Goal: Task Accomplishment & Management: Use online tool/utility

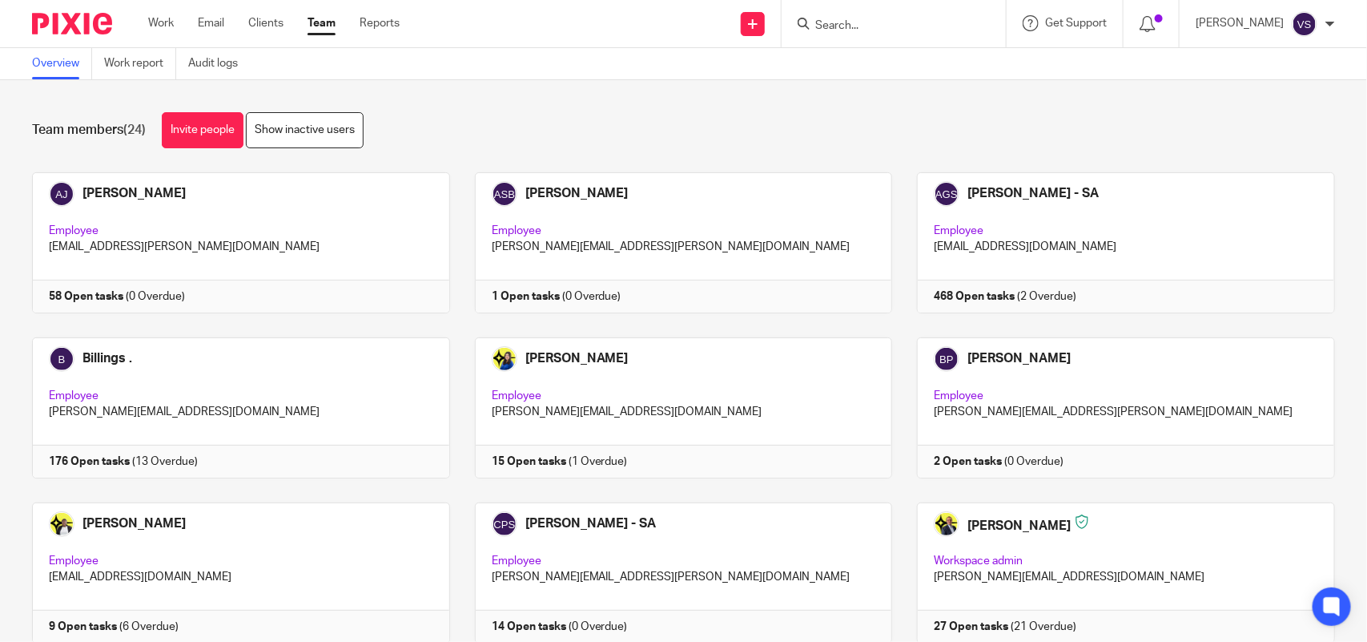
click at [645, 97] on div "Team members (24) Invite people Show inactive users Invite team members Add inv…" at bounding box center [683, 360] width 1367 height 561
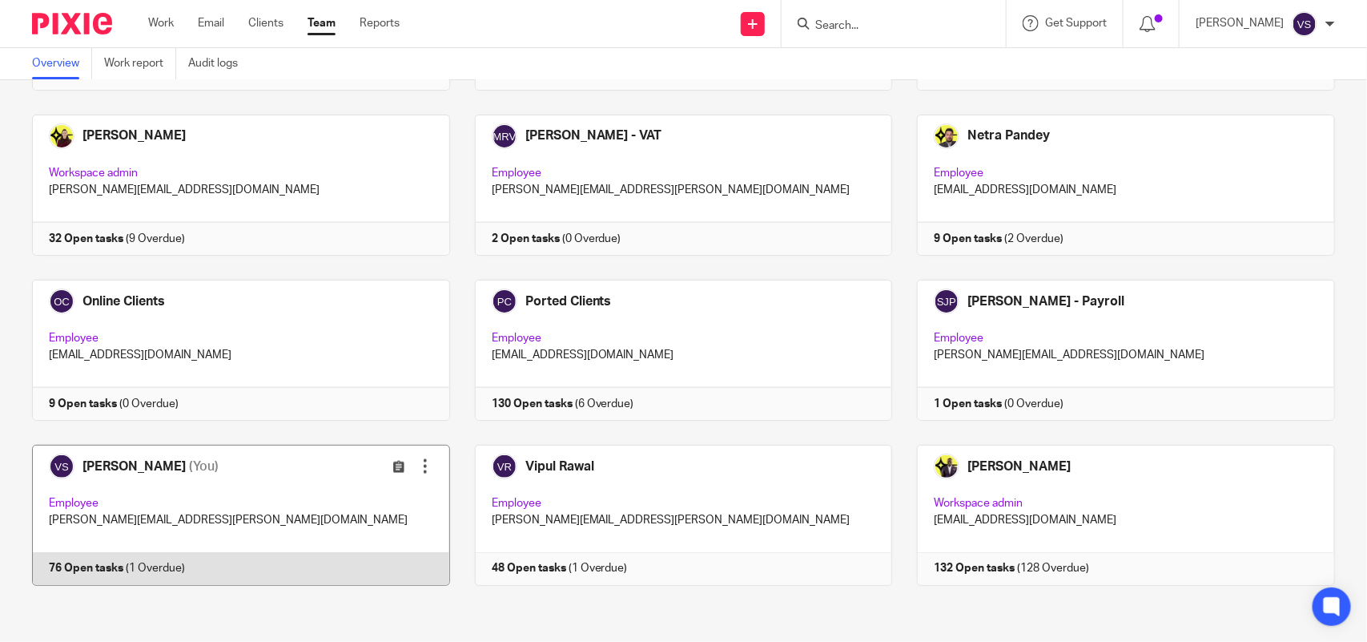
click at [252, 494] on link at bounding box center [228, 514] width 443 height 141
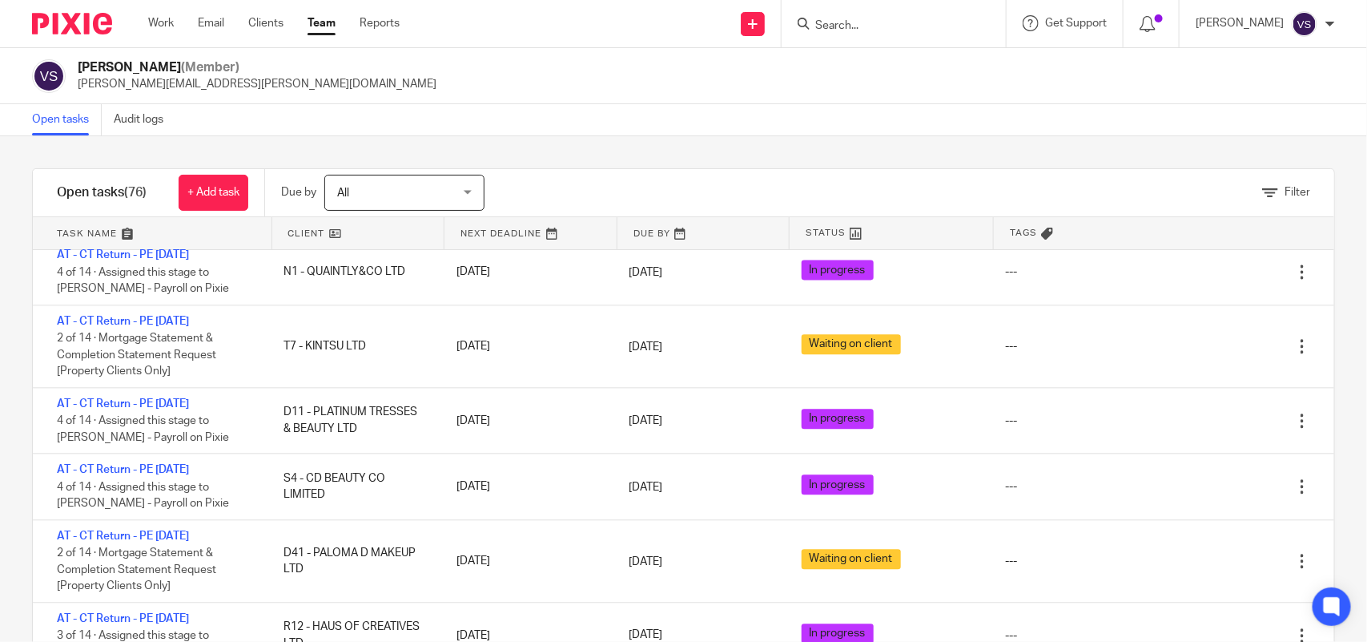
scroll to position [4523, 0]
click at [726, 196] on div "Filter" at bounding box center [930, 192] width 810 height 47
click at [557, 85] on div "Vaibhav Solanki (Member) vaibhav.solanki@confiancebizsol.com" at bounding box center [683, 76] width 1303 height 34
click at [843, 25] on input "Search" at bounding box center [886, 26] width 144 height 14
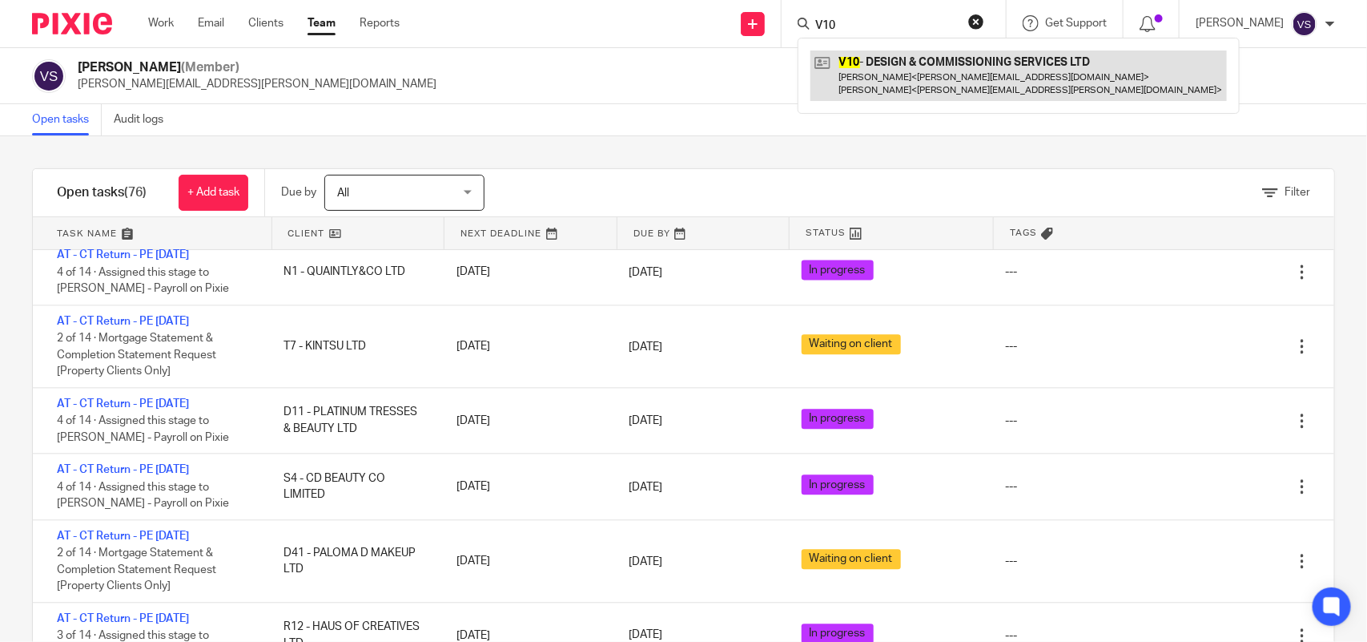
type input "V10"
click at [921, 60] on link at bounding box center [1018, 75] width 416 height 50
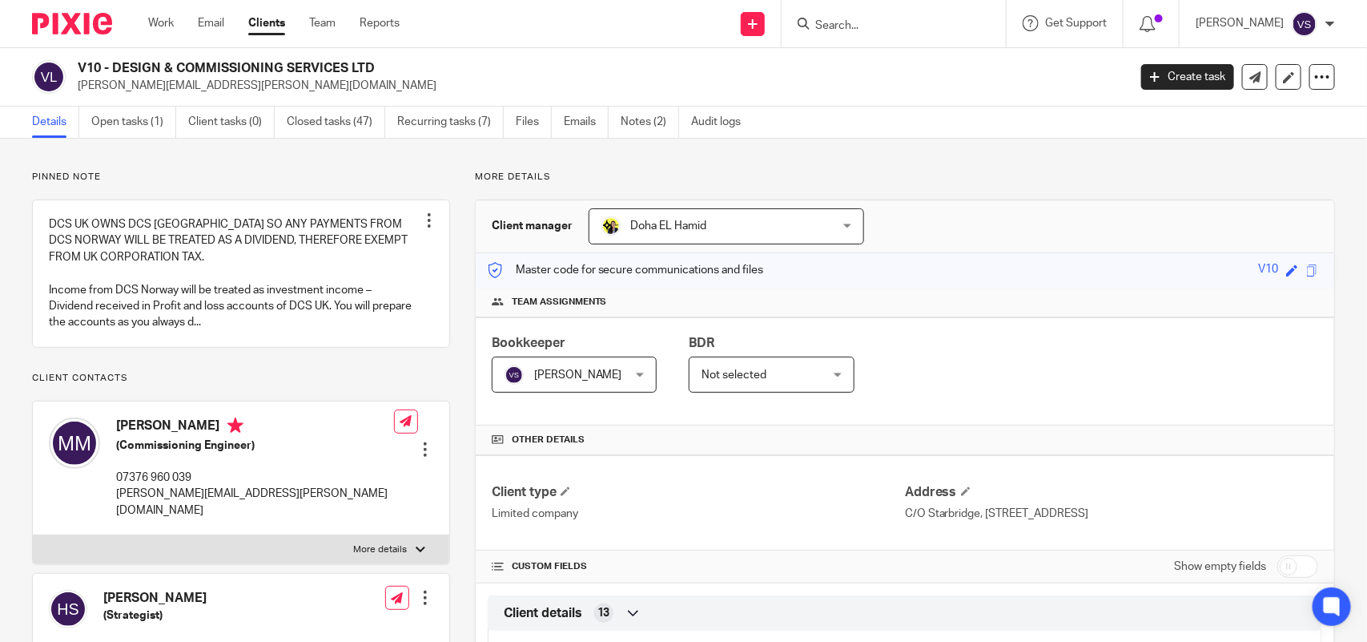
drag, startPoint x: 78, startPoint y: 62, endPoint x: 399, endPoint y: 61, distance: 320.4
click at [379, 61] on h2 "V10 - DESIGN & COMMISSIONING SERVICES LTD" at bounding box center [493, 68] width 831 height 17
copy h2 "V10 - DESIGN & COMMISSIONING SERVICES LTD"
click at [331, 20] on link "Team" at bounding box center [322, 23] width 26 height 16
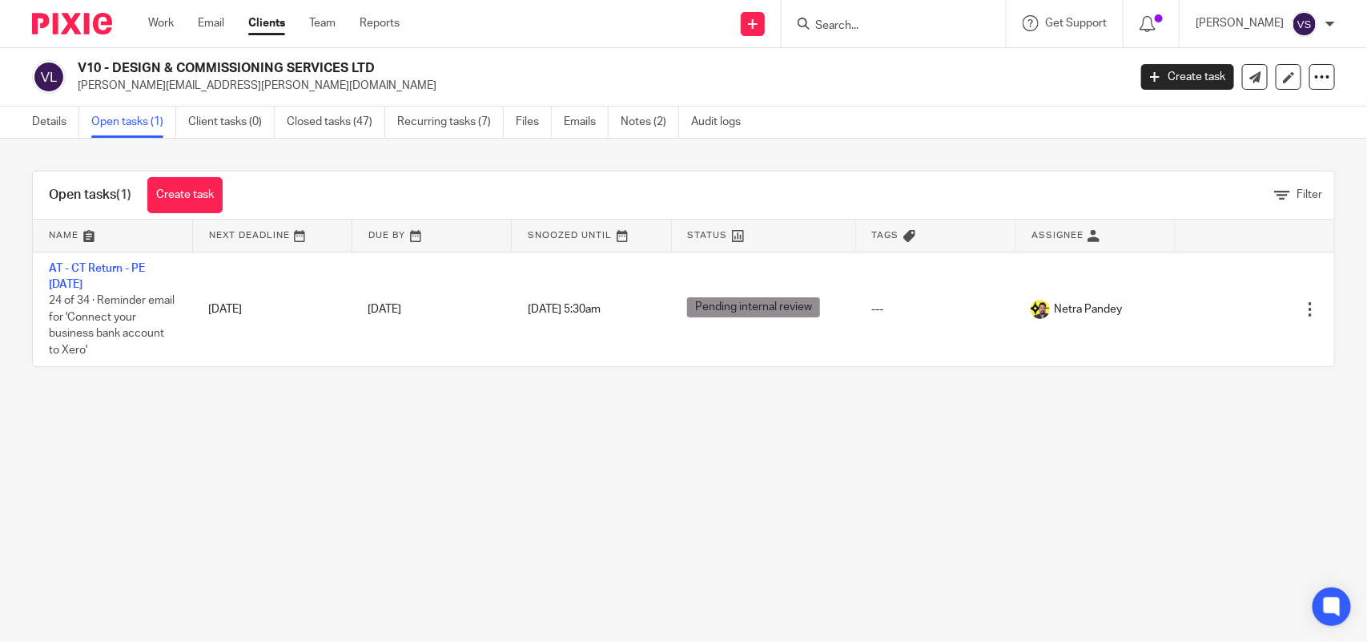
click at [130, 271] on link "AT - CT Return - PE [DATE]" at bounding box center [97, 276] width 96 height 27
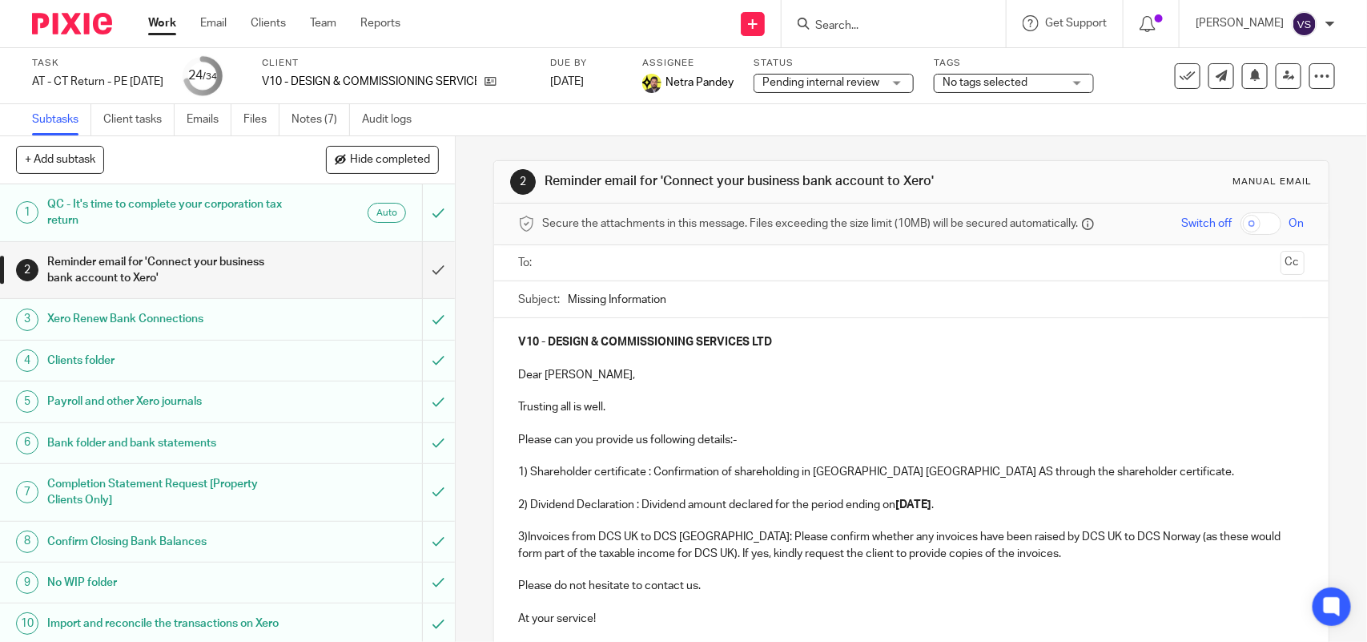
click at [742, 553] on p "3)Invoices from DCS UK to DCS Norway: Please confirm whether any invoices have …" at bounding box center [911, 545] width 786 height 33
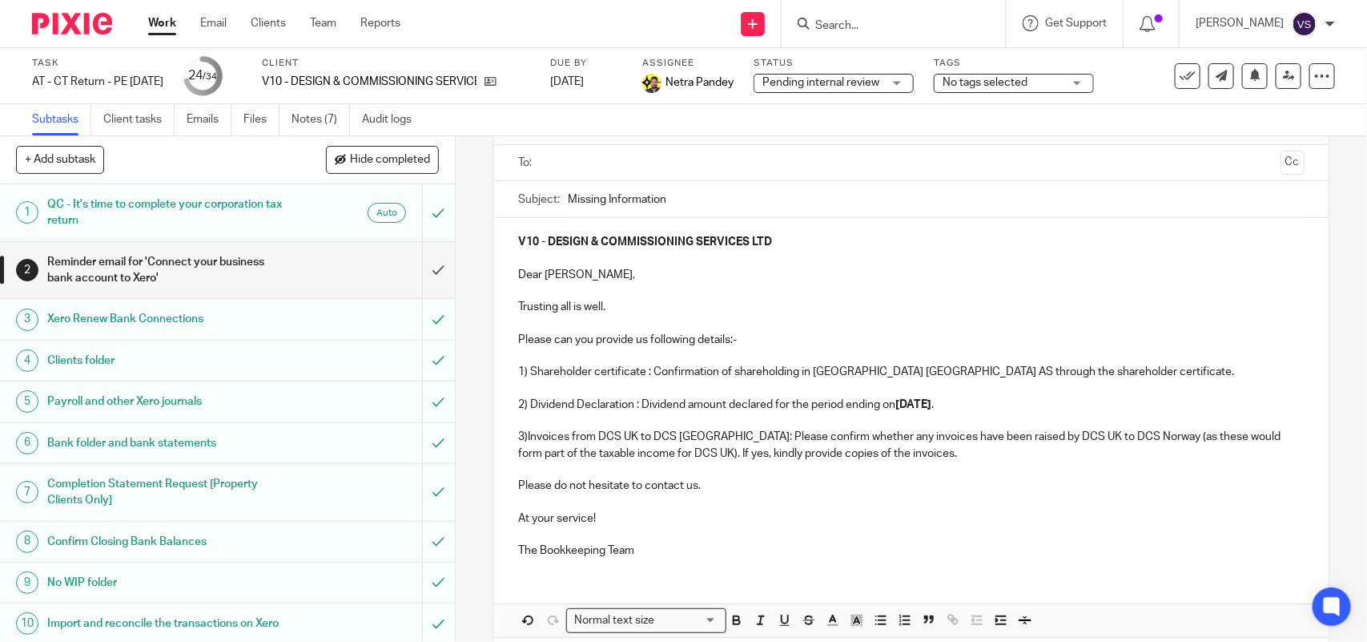
scroll to position [175, 0]
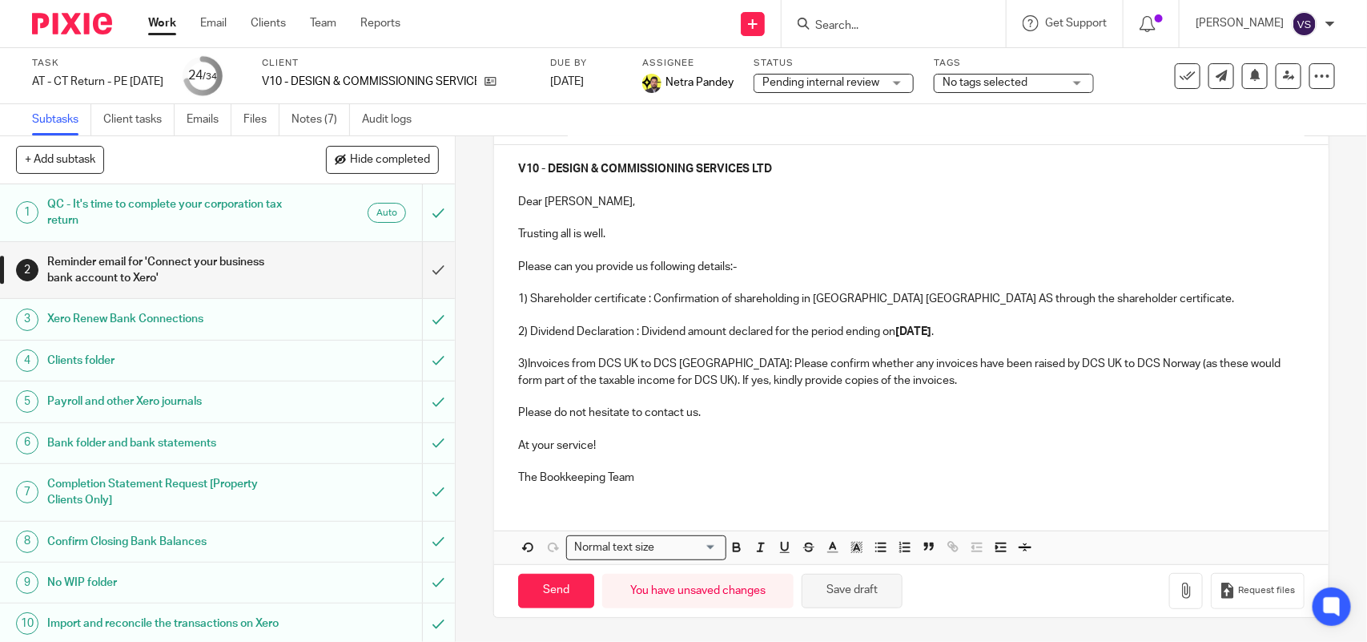
click at [867, 590] on button "Save draft" at bounding box center [852, 590] width 101 height 34
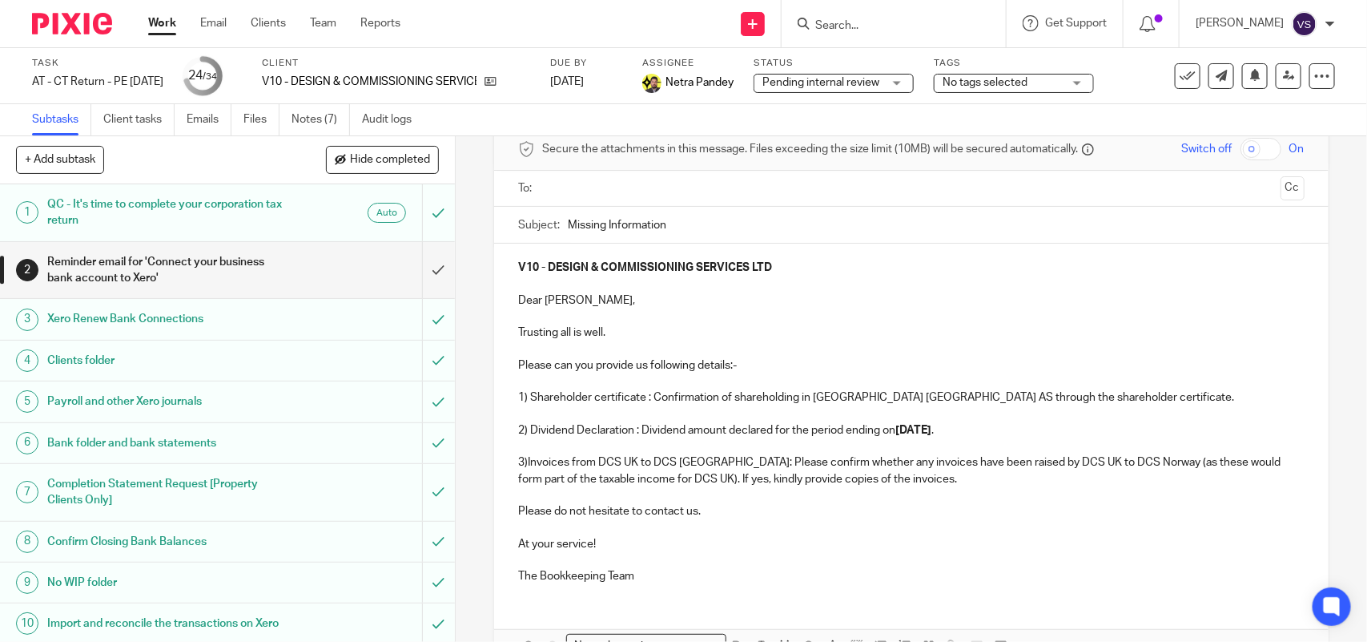
click at [875, 20] on input "Search" at bounding box center [886, 26] width 144 height 14
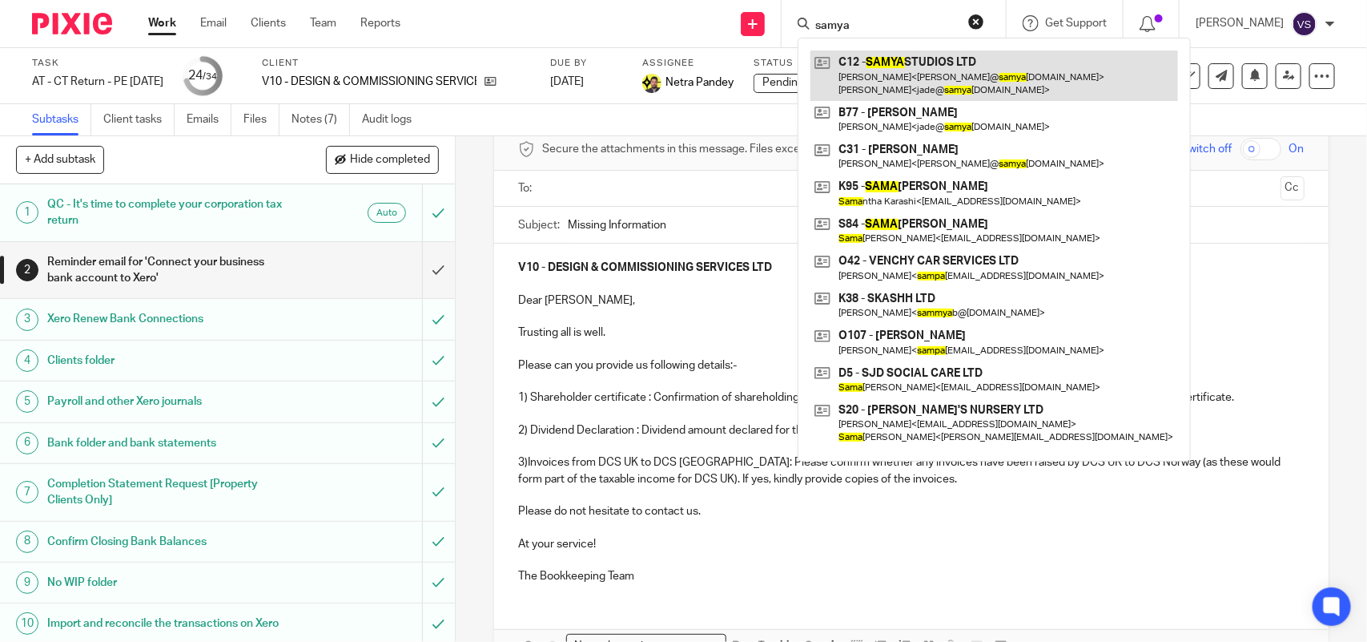
type input "samya"
click at [957, 56] on link at bounding box center [994, 75] width 368 height 50
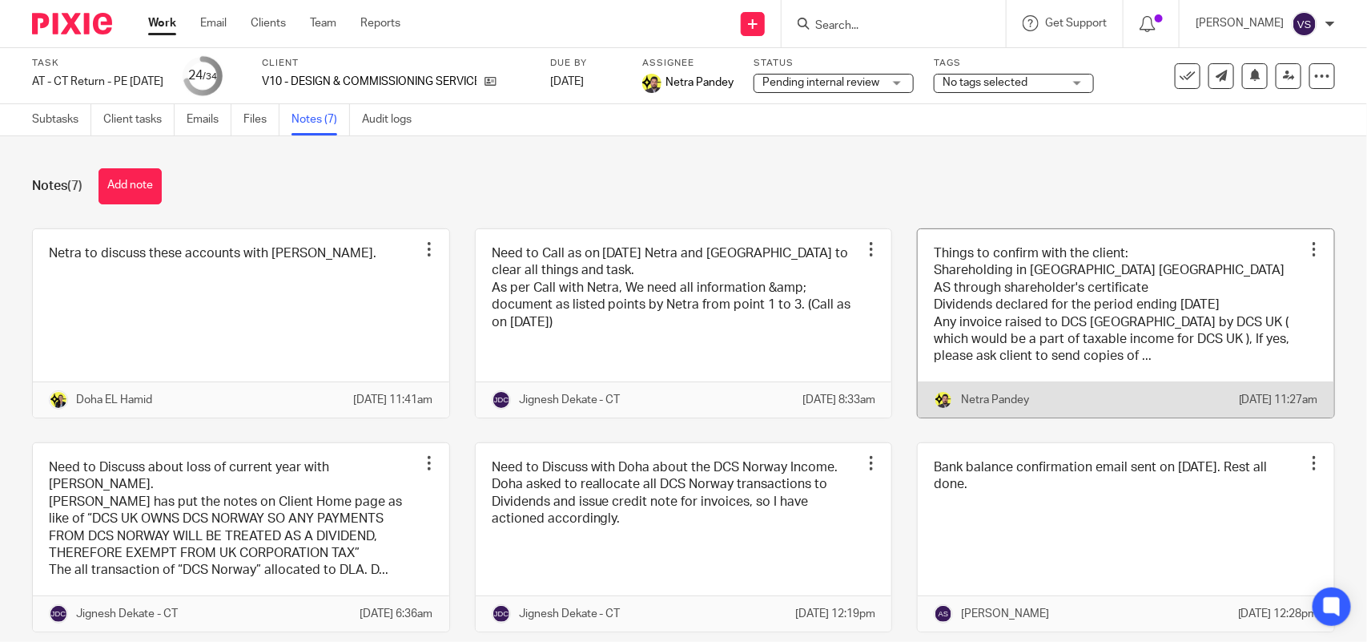
click at [1059, 317] on link at bounding box center [1126, 323] width 416 height 188
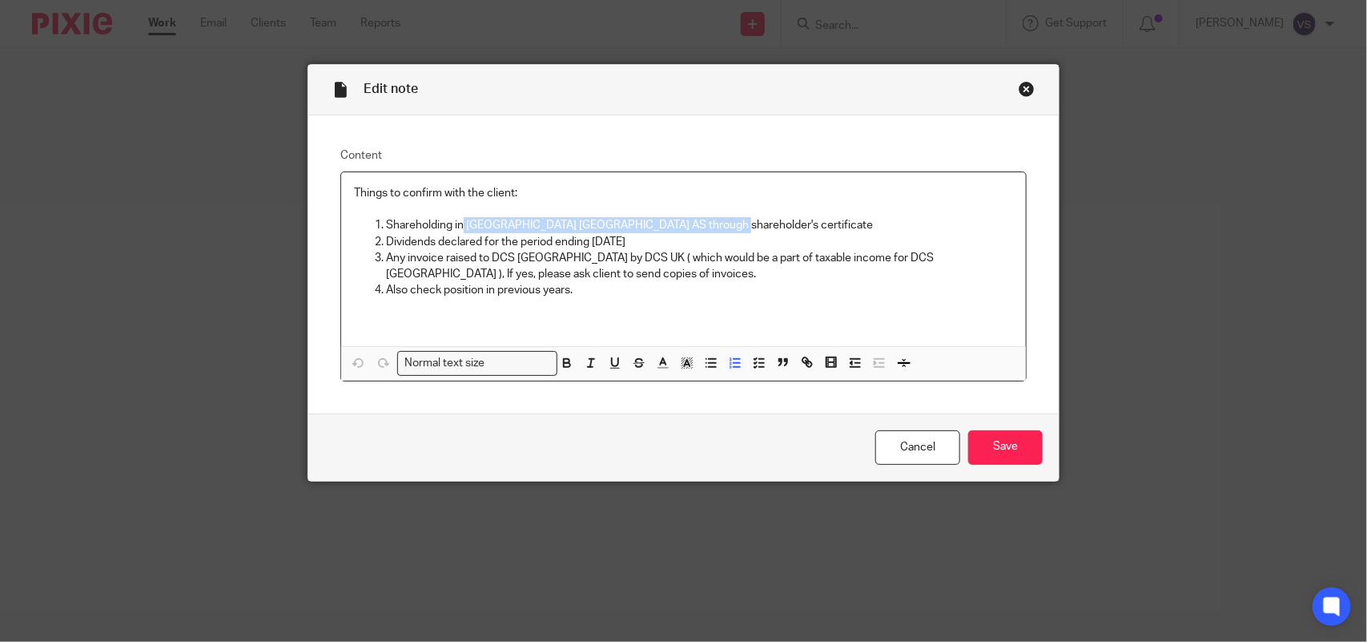
drag, startPoint x: 455, startPoint y: 222, endPoint x: 718, endPoint y: 224, distance: 263.5
click at [718, 224] on p "Shareholding in DCS Norway AS through shareholder's certificate" at bounding box center [699, 225] width 627 height 16
click at [1019, 93] on div "Close this dialog window" at bounding box center [1027, 89] width 16 height 16
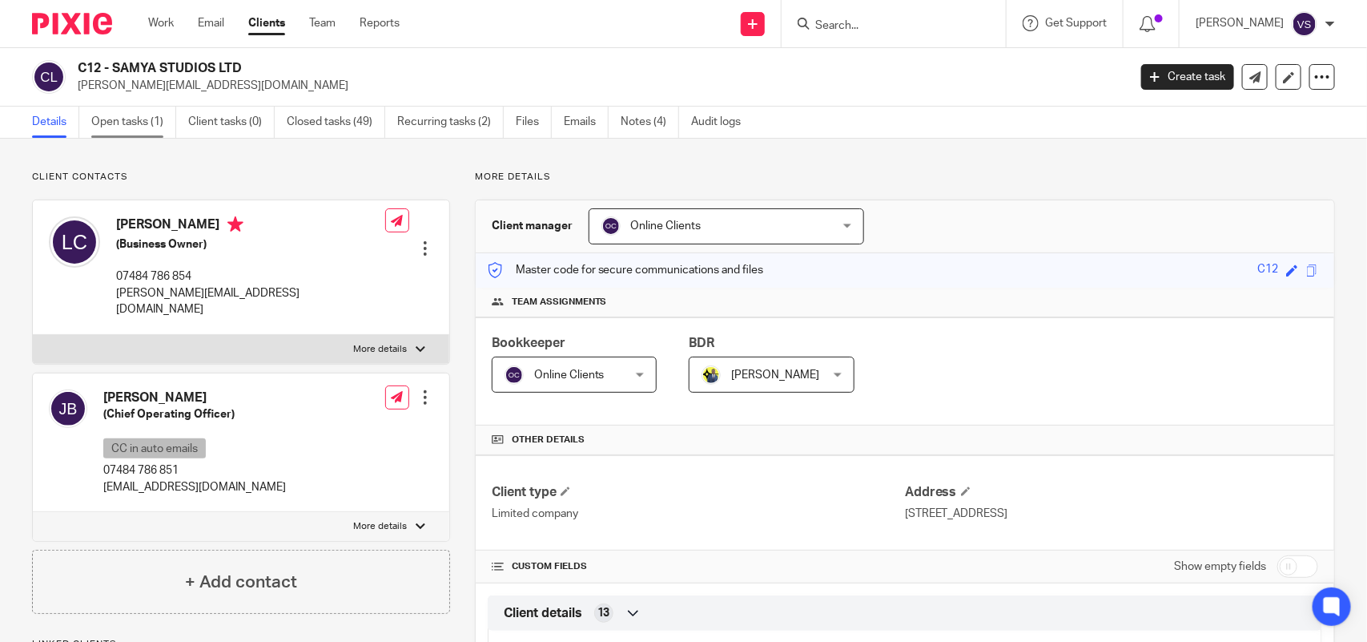
click at [142, 118] on link "Open tasks (1)" at bounding box center [133, 122] width 85 height 31
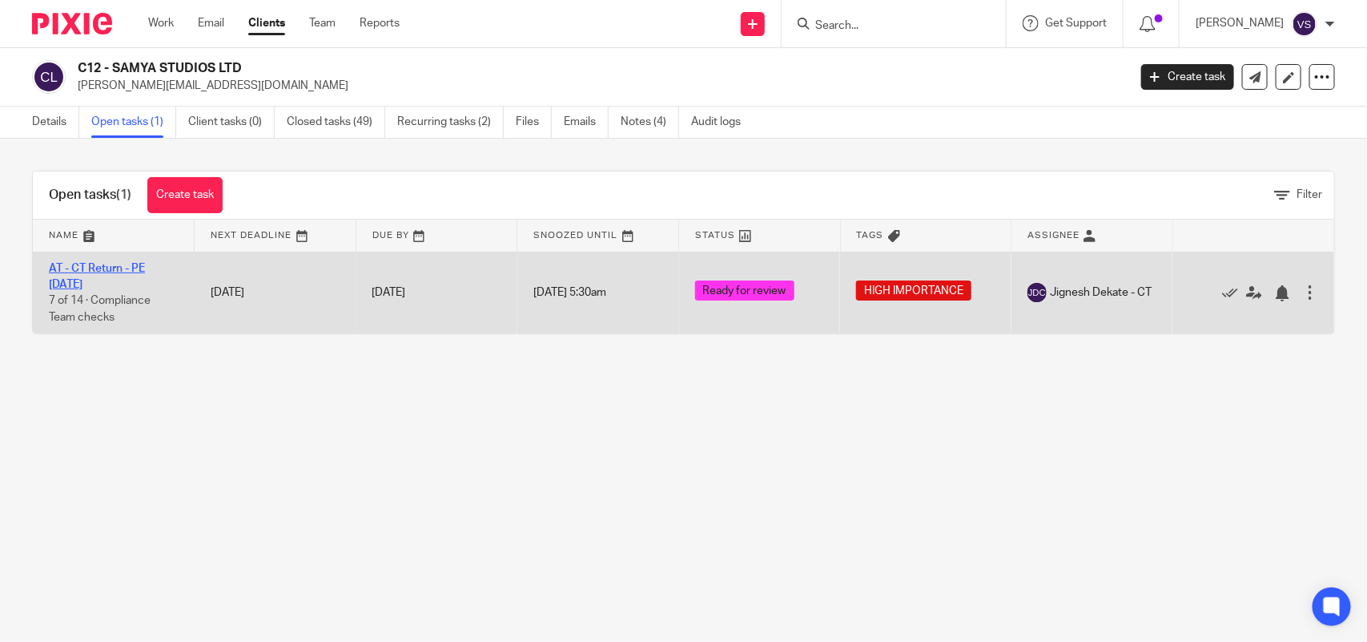
click at [130, 265] on link "AT - CT Return - PE [DATE]" at bounding box center [97, 276] width 96 height 27
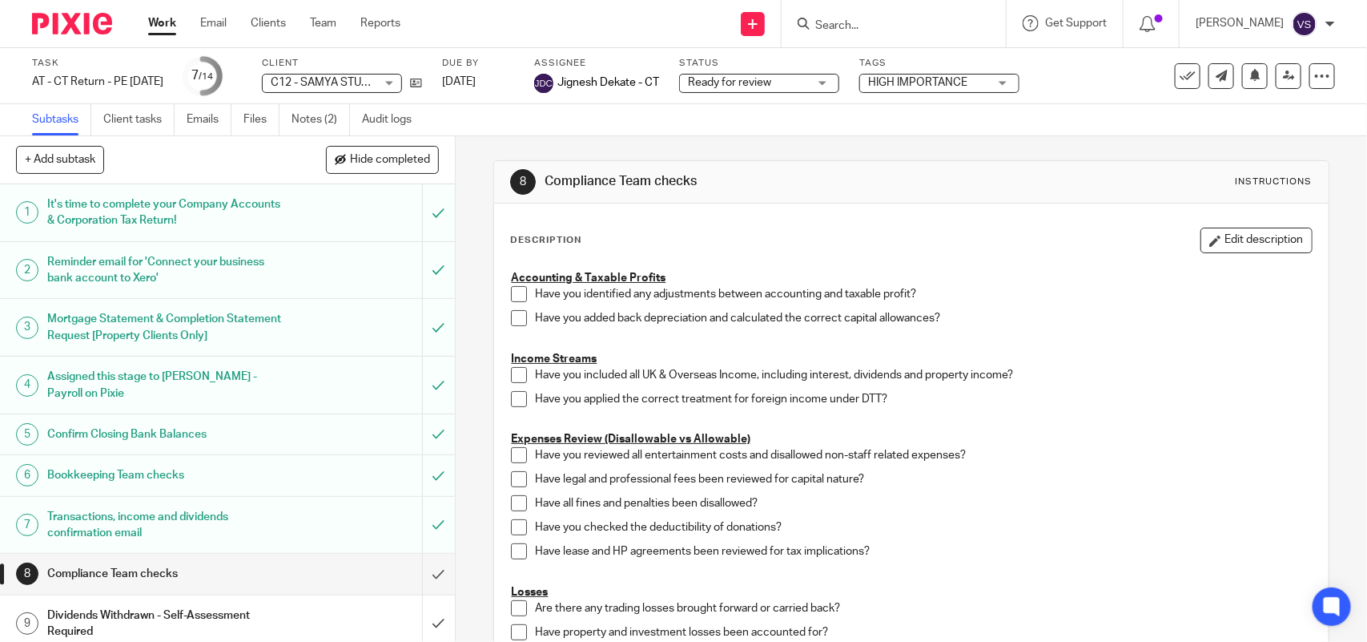
click at [879, 22] on input "Search" at bounding box center [886, 26] width 144 height 14
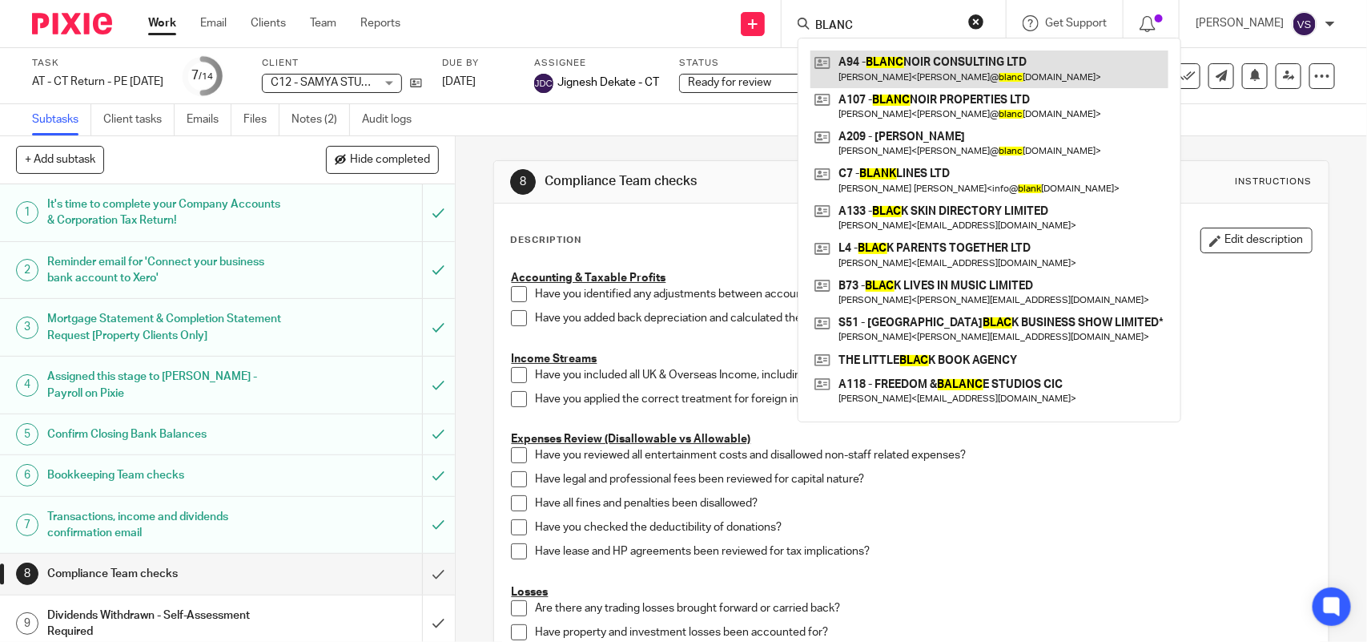
type input "BLANC"
click at [950, 73] on link at bounding box center [989, 68] width 358 height 37
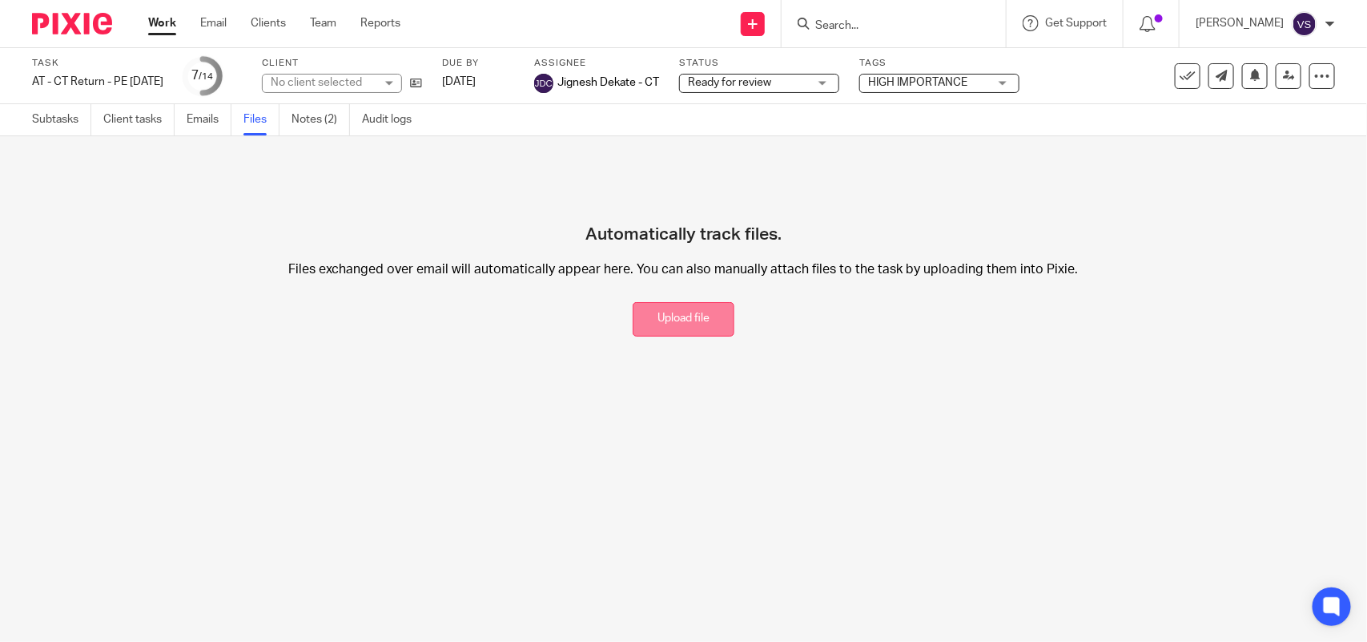
click at [663, 309] on button "Upload file" at bounding box center [684, 319] width 102 height 34
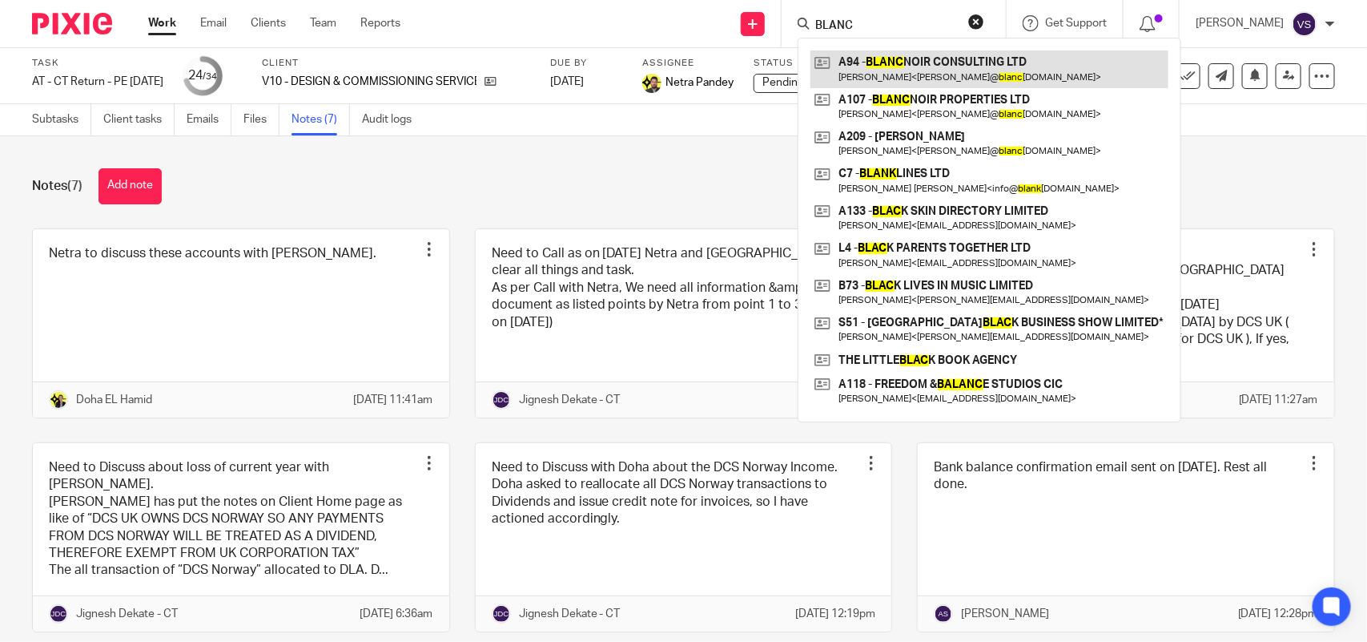
type input "BLANC"
click at [971, 68] on link at bounding box center [989, 68] width 358 height 37
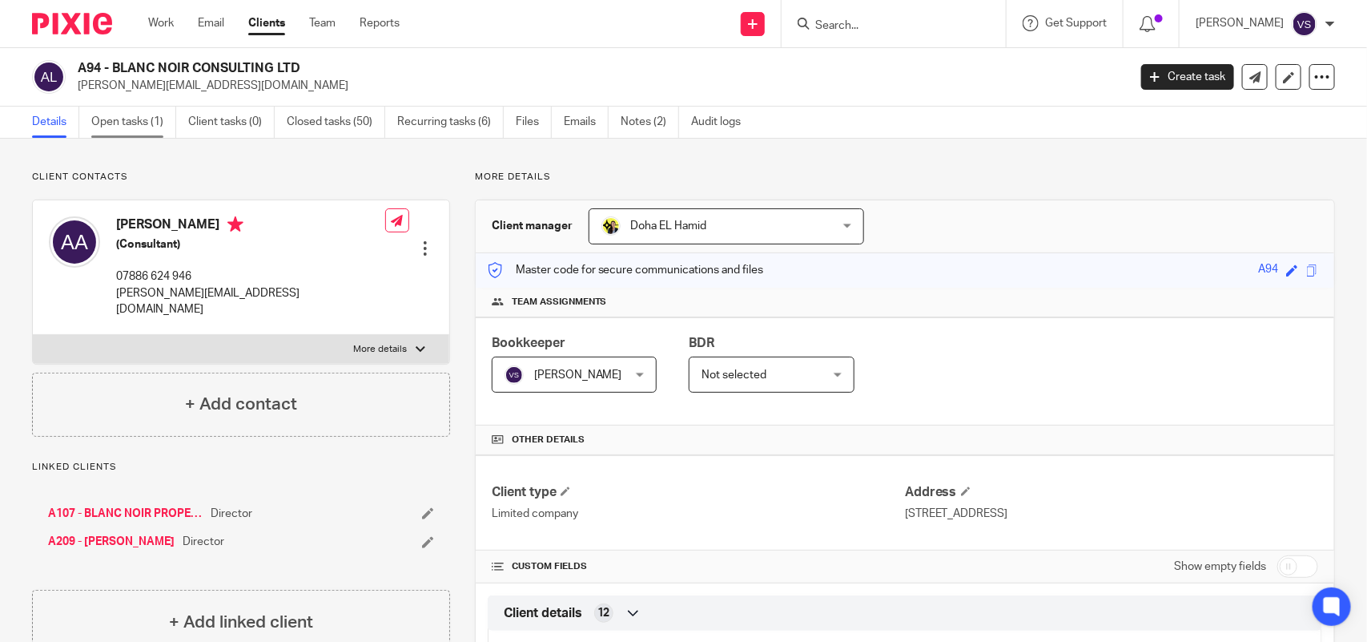
click at [109, 118] on link "Open tasks (1)" at bounding box center [133, 122] width 85 height 31
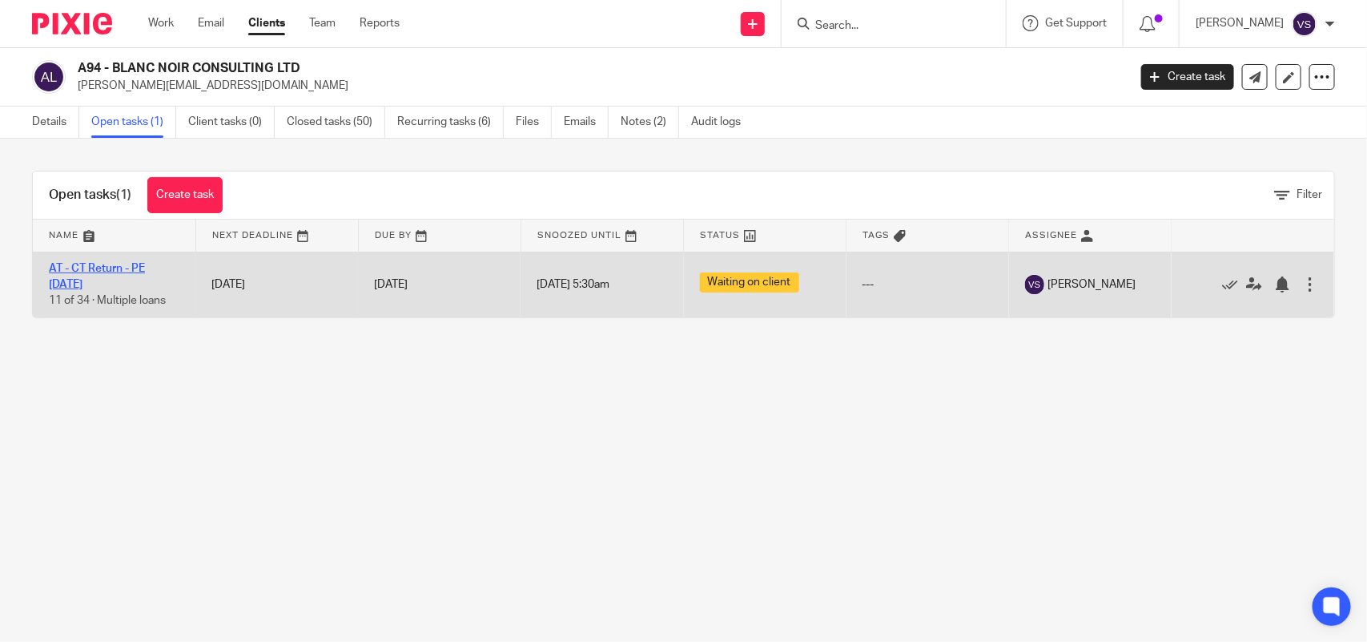
click at [117, 265] on link "AT - CT Return - PE [DATE]" at bounding box center [97, 276] width 96 height 27
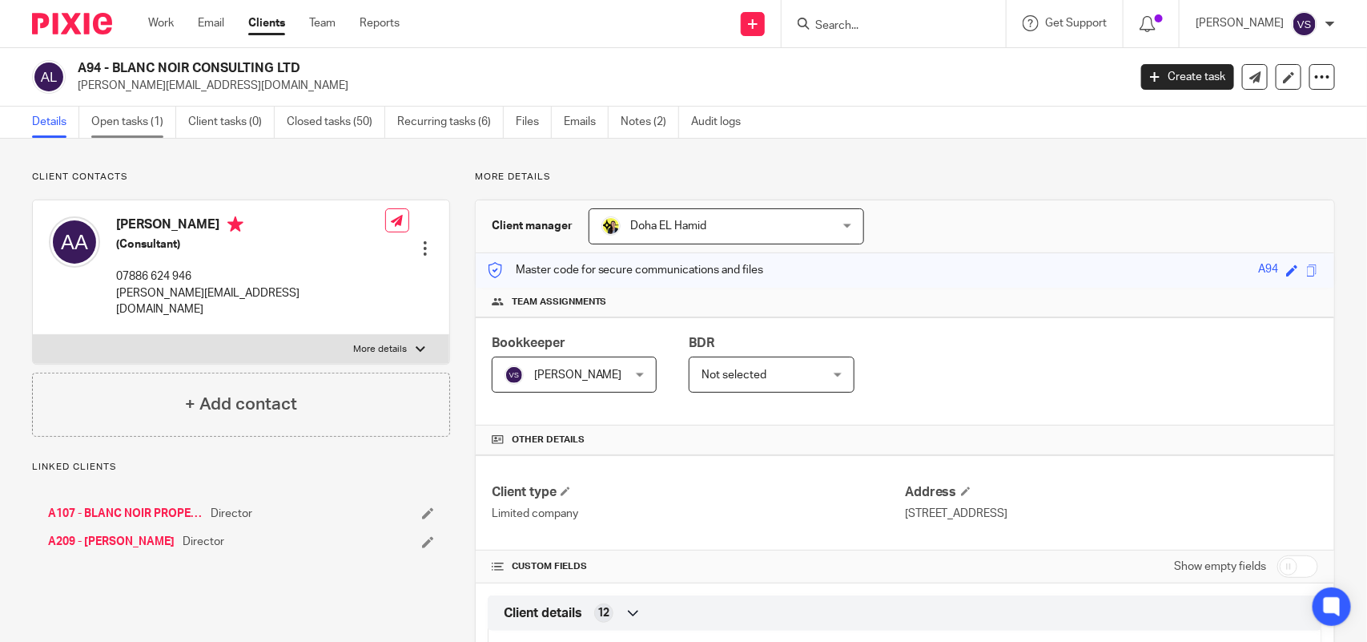
click at [141, 119] on link "Open tasks (1)" at bounding box center [133, 122] width 85 height 31
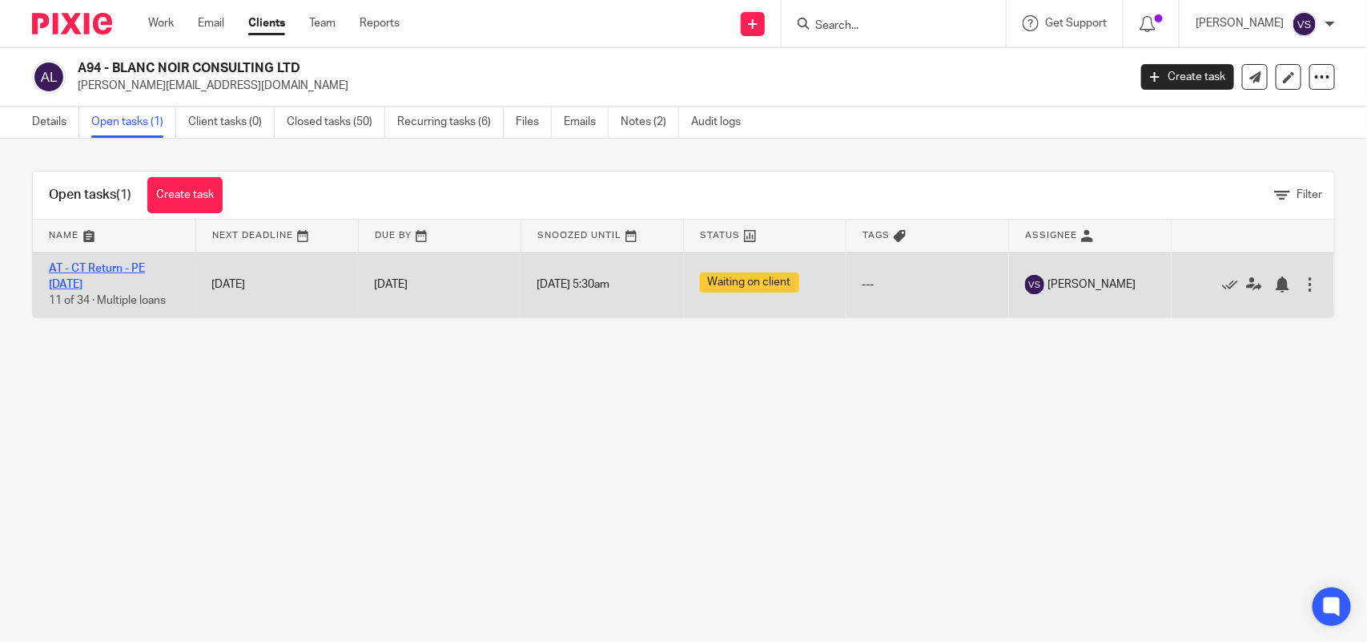
click at [128, 266] on link "AT - CT Return - PE [DATE]" at bounding box center [97, 276] width 96 height 27
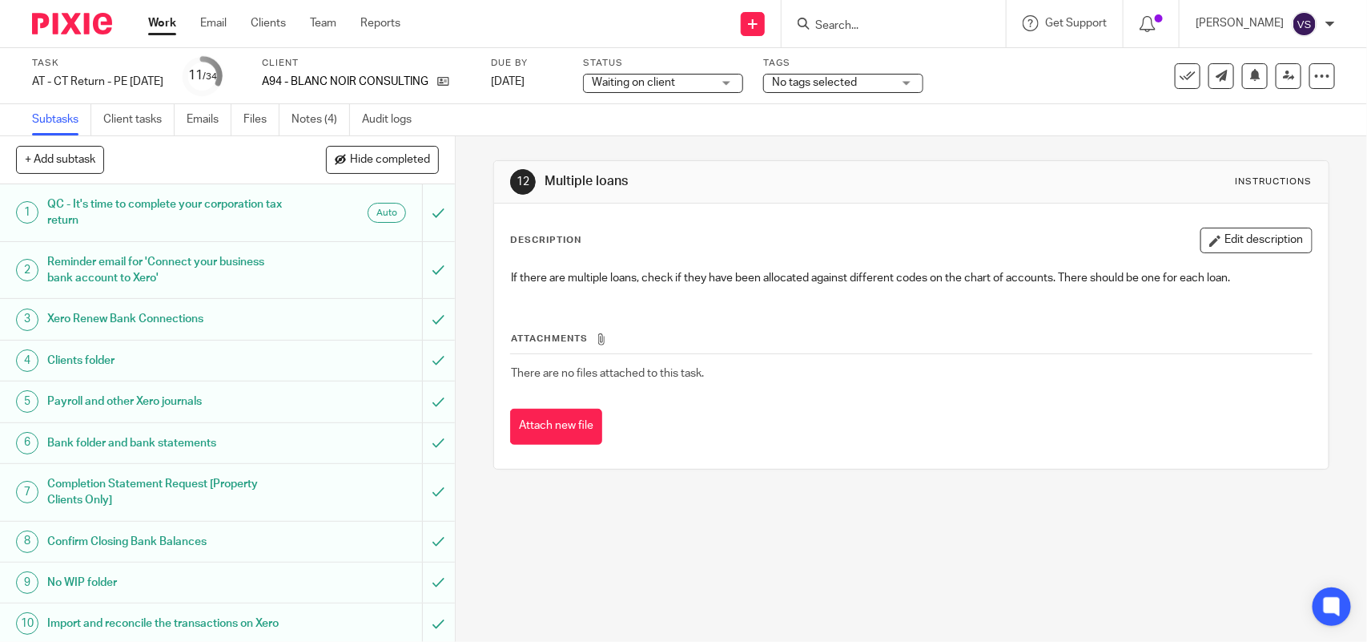
click at [863, 29] on input "Search" at bounding box center [886, 26] width 144 height 14
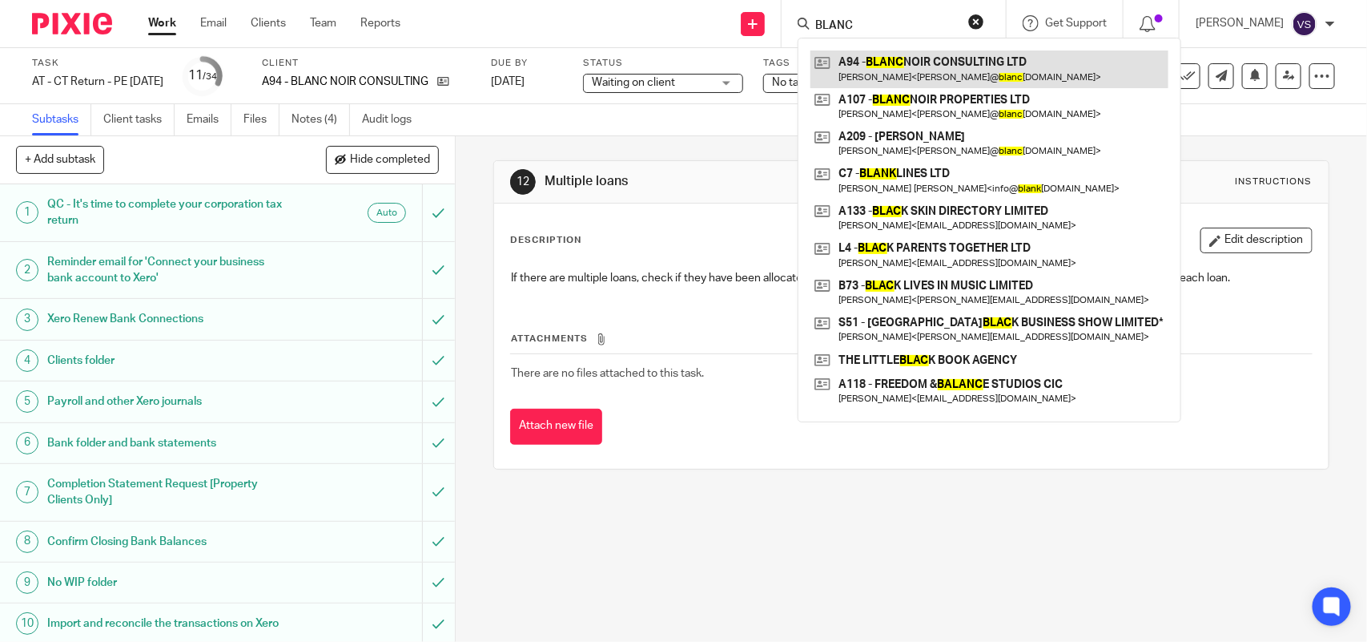
type input "BLANC"
click at [966, 76] on link at bounding box center [989, 68] width 358 height 37
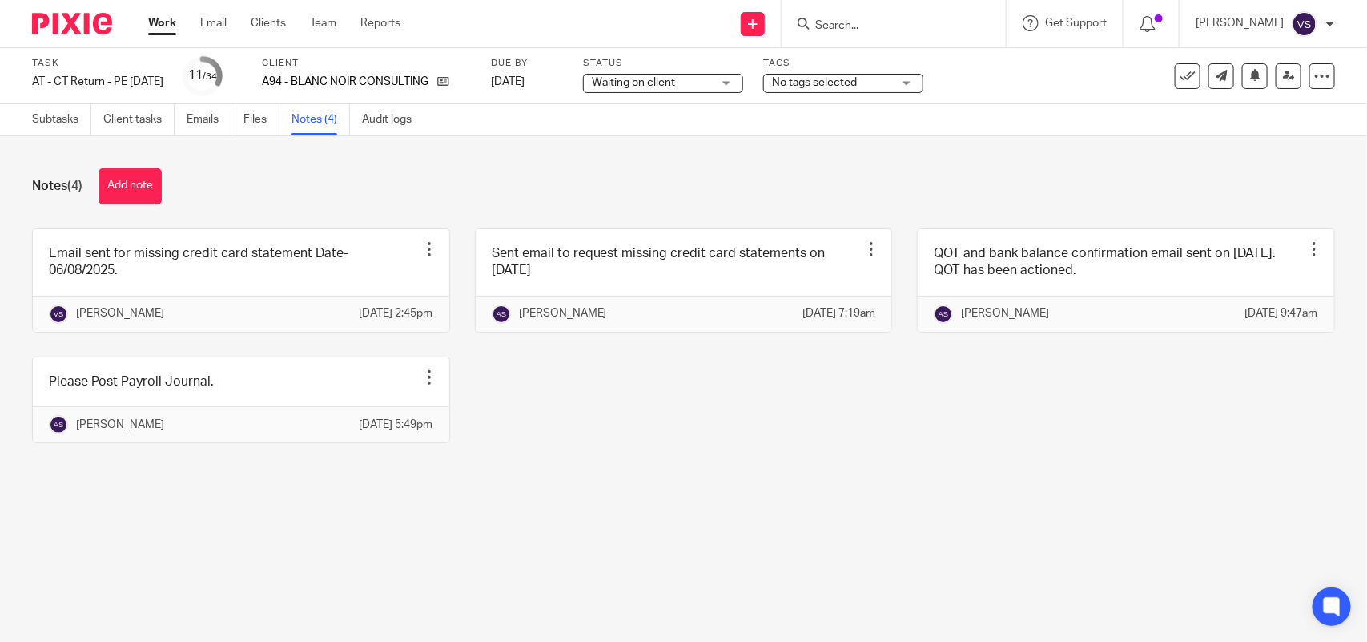
click at [710, 169] on div "Notes (4) Add note" at bounding box center [683, 186] width 1303 height 36
click at [54, 117] on link "Subtasks" at bounding box center [61, 119] width 59 height 31
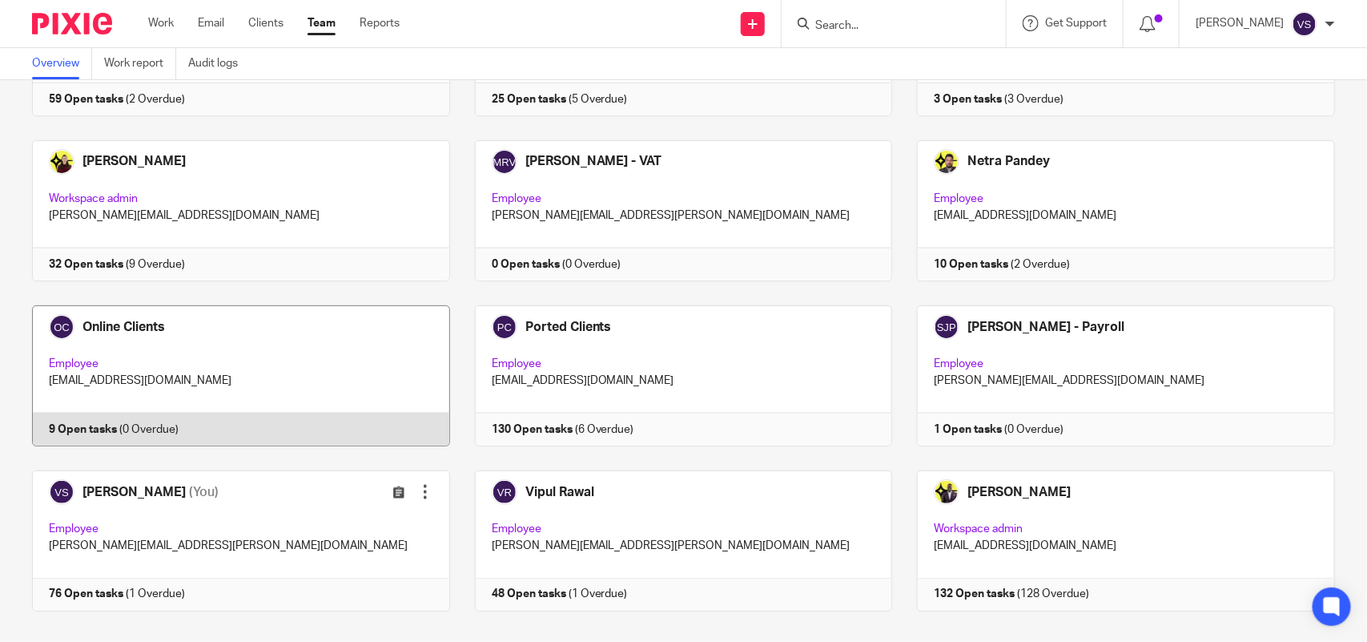
scroll to position [887, 0]
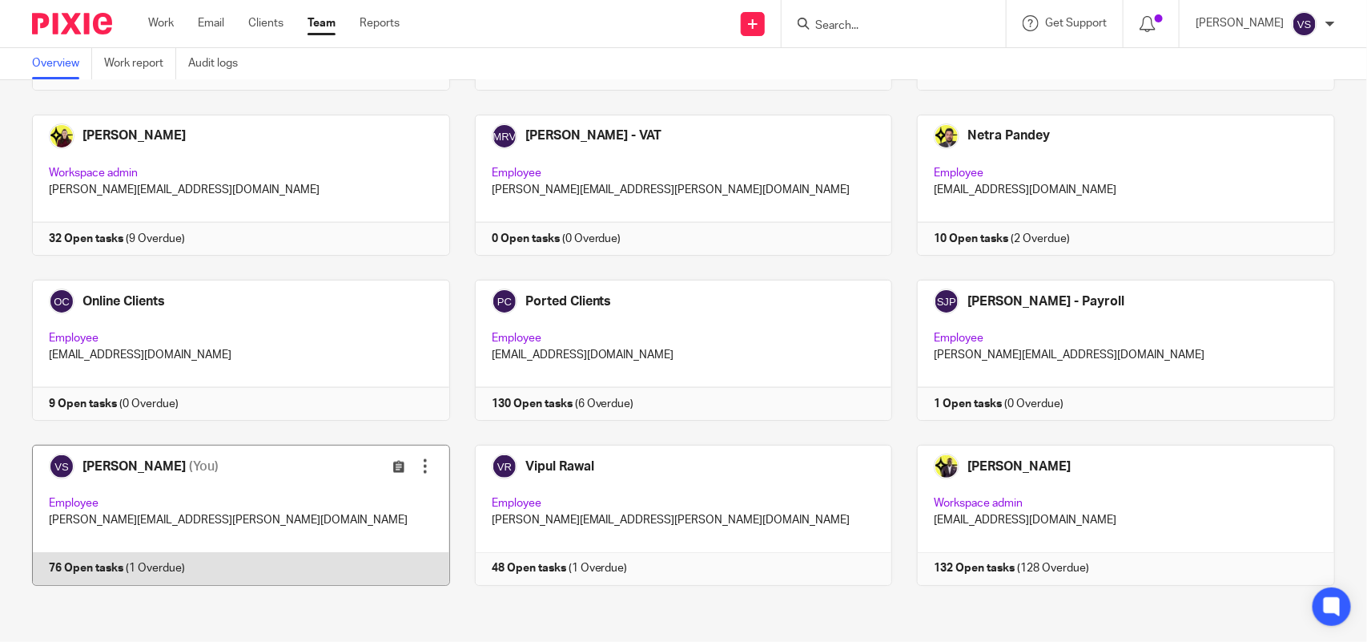
click at [341, 509] on link at bounding box center [228, 514] width 443 height 141
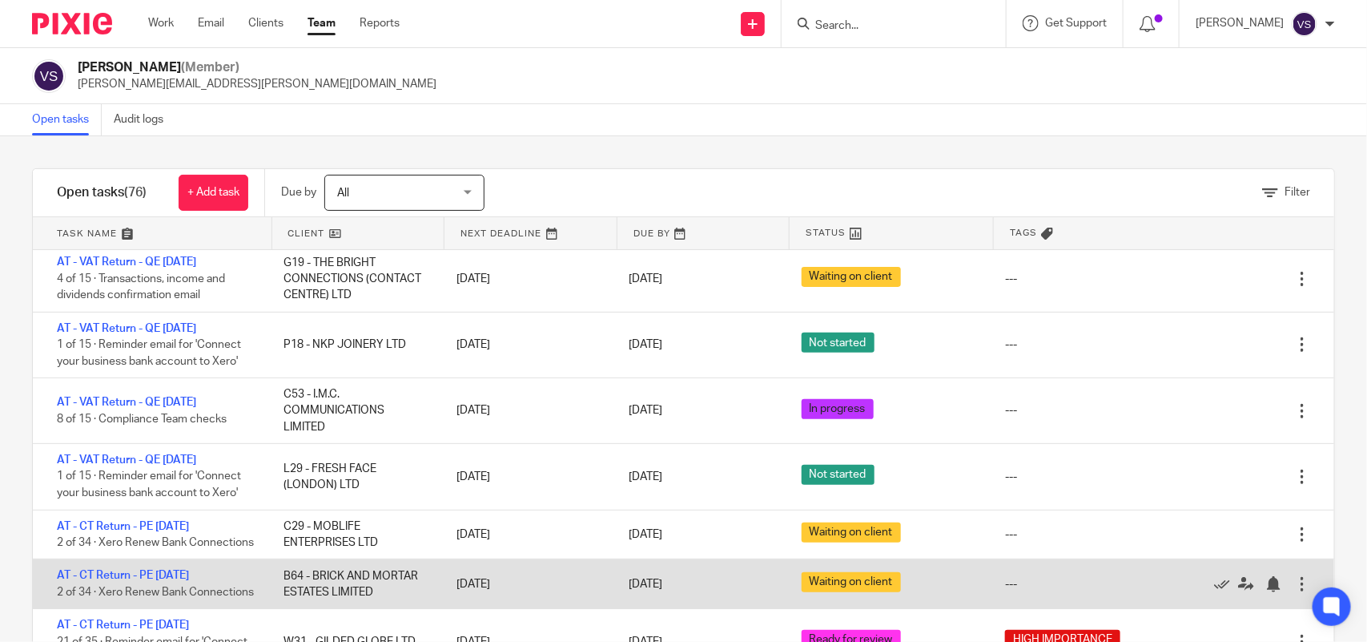
scroll to position [400, 0]
